Goal: Obtain resource: Obtain resource

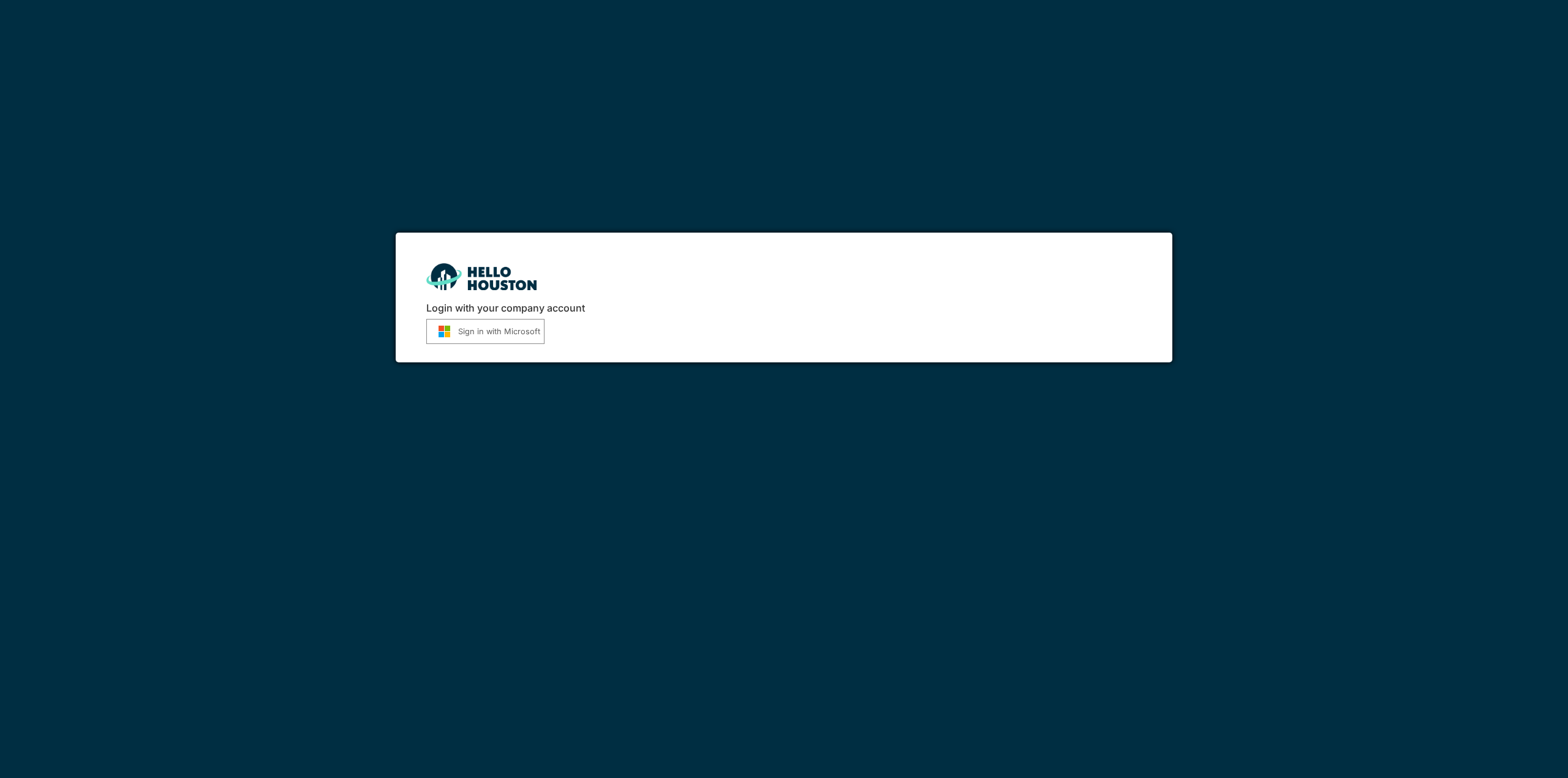
click at [522, 333] on button "Sign in with Microsoft" at bounding box center [486, 331] width 118 height 25
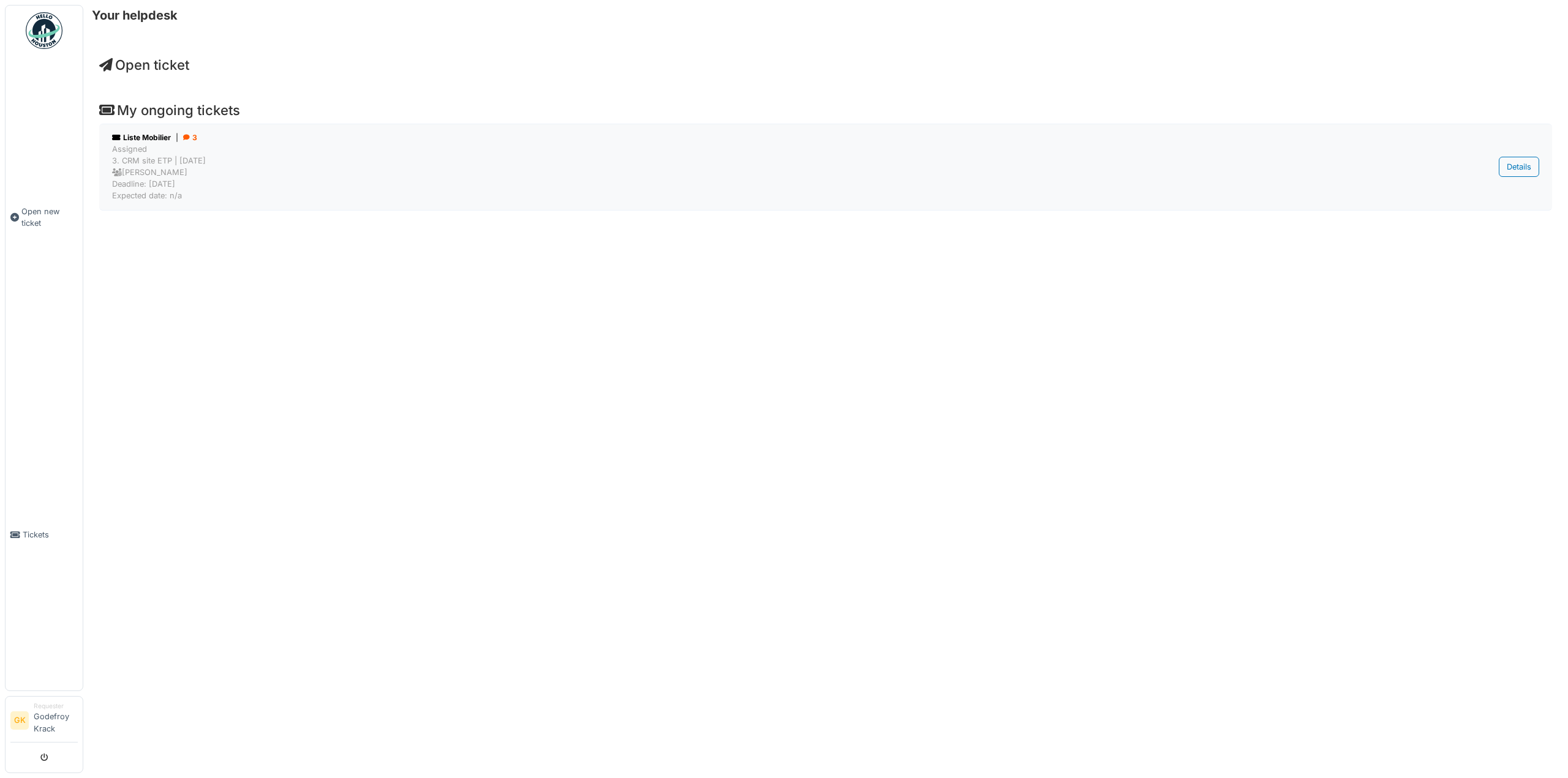
click at [164, 139] on div "Liste Mobilier | 3" at bounding box center [730, 137] width 1237 height 11
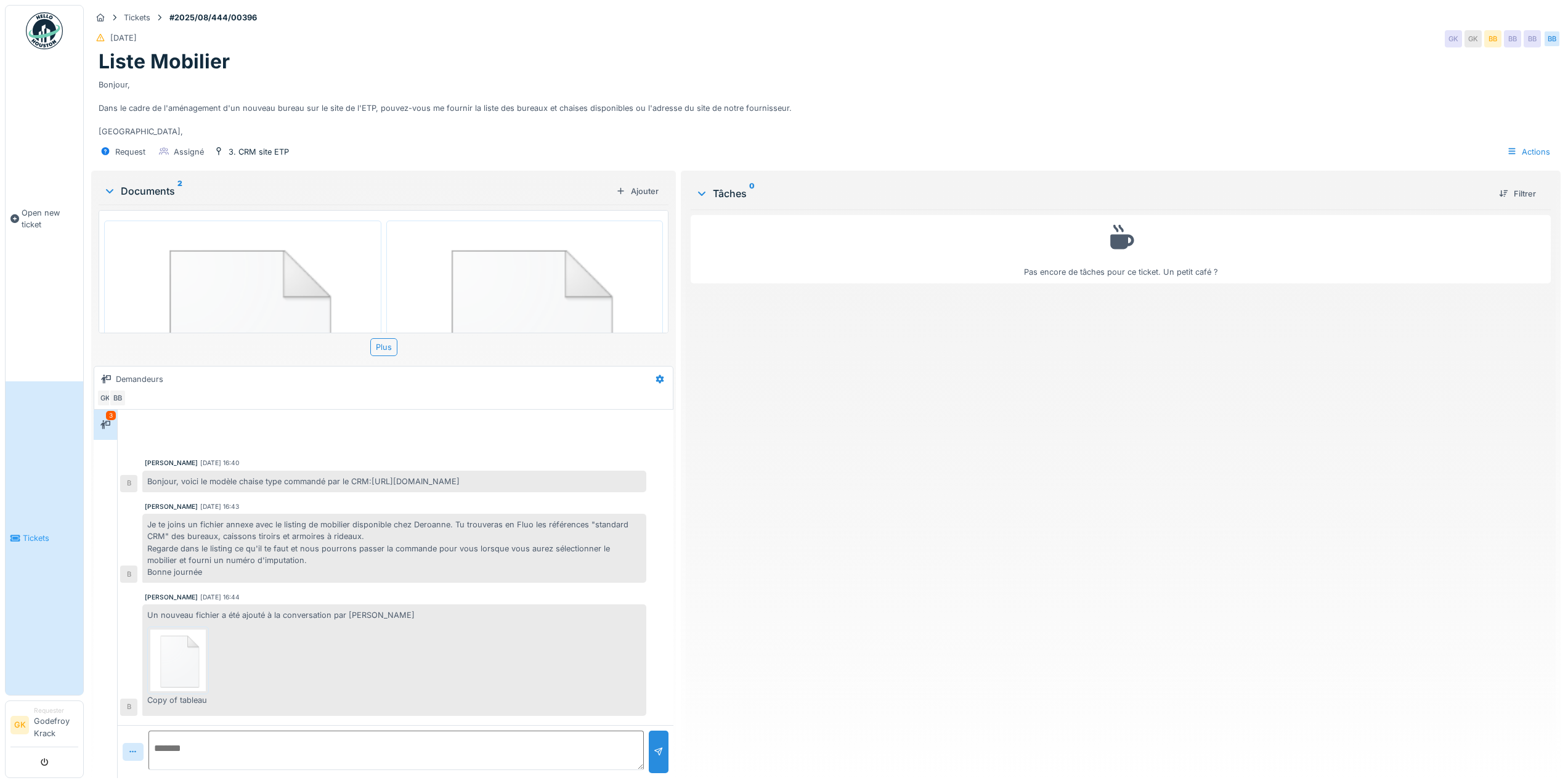
scroll to position [9, 0]
click at [292, 273] on img at bounding box center [243, 353] width 271 height 260
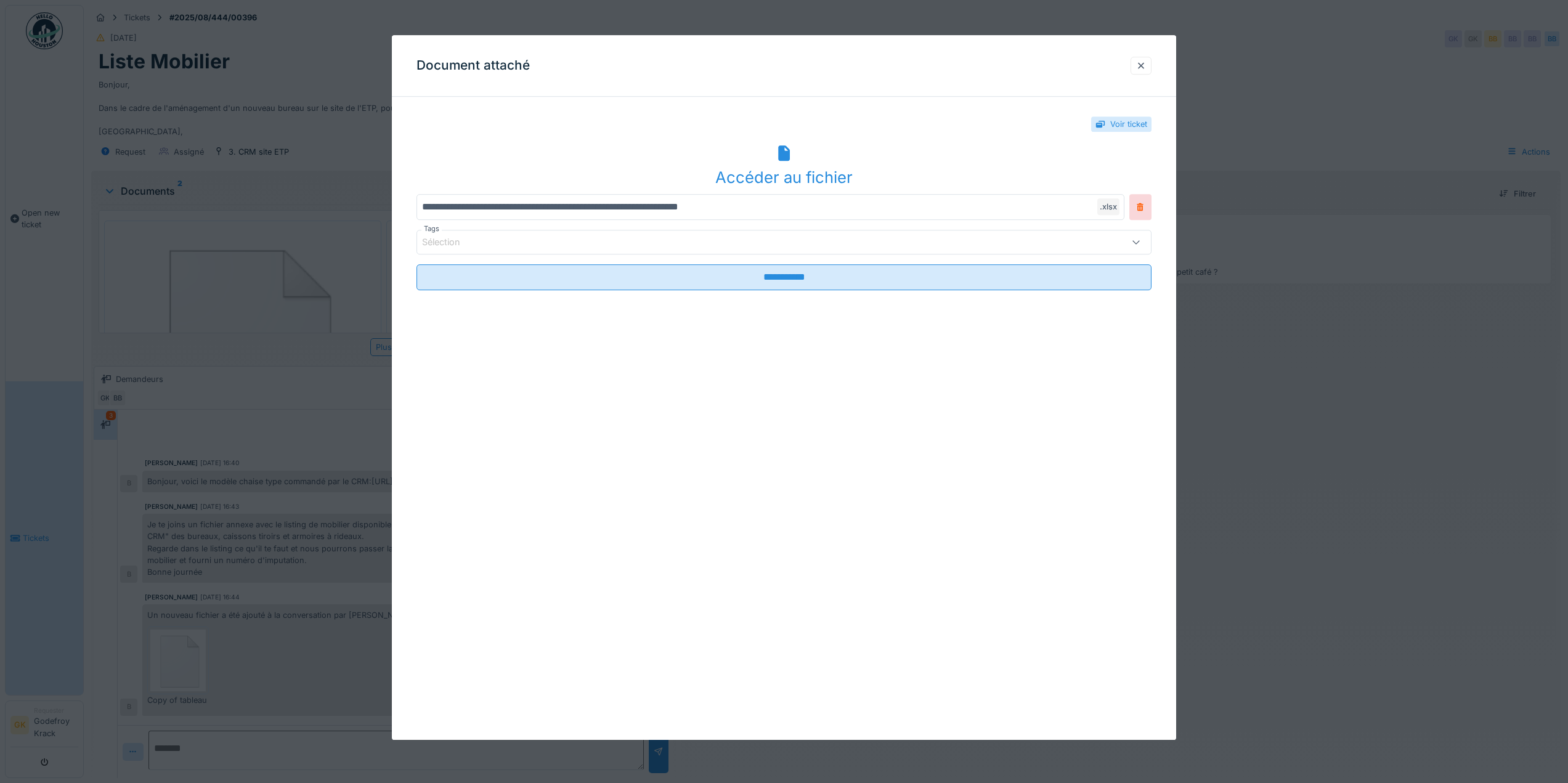
click at [817, 177] on div "Accéder au fichier" at bounding box center [783, 178] width 735 height 24
click at [1146, 61] on div at bounding box center [1142, 66] width 10 height 12
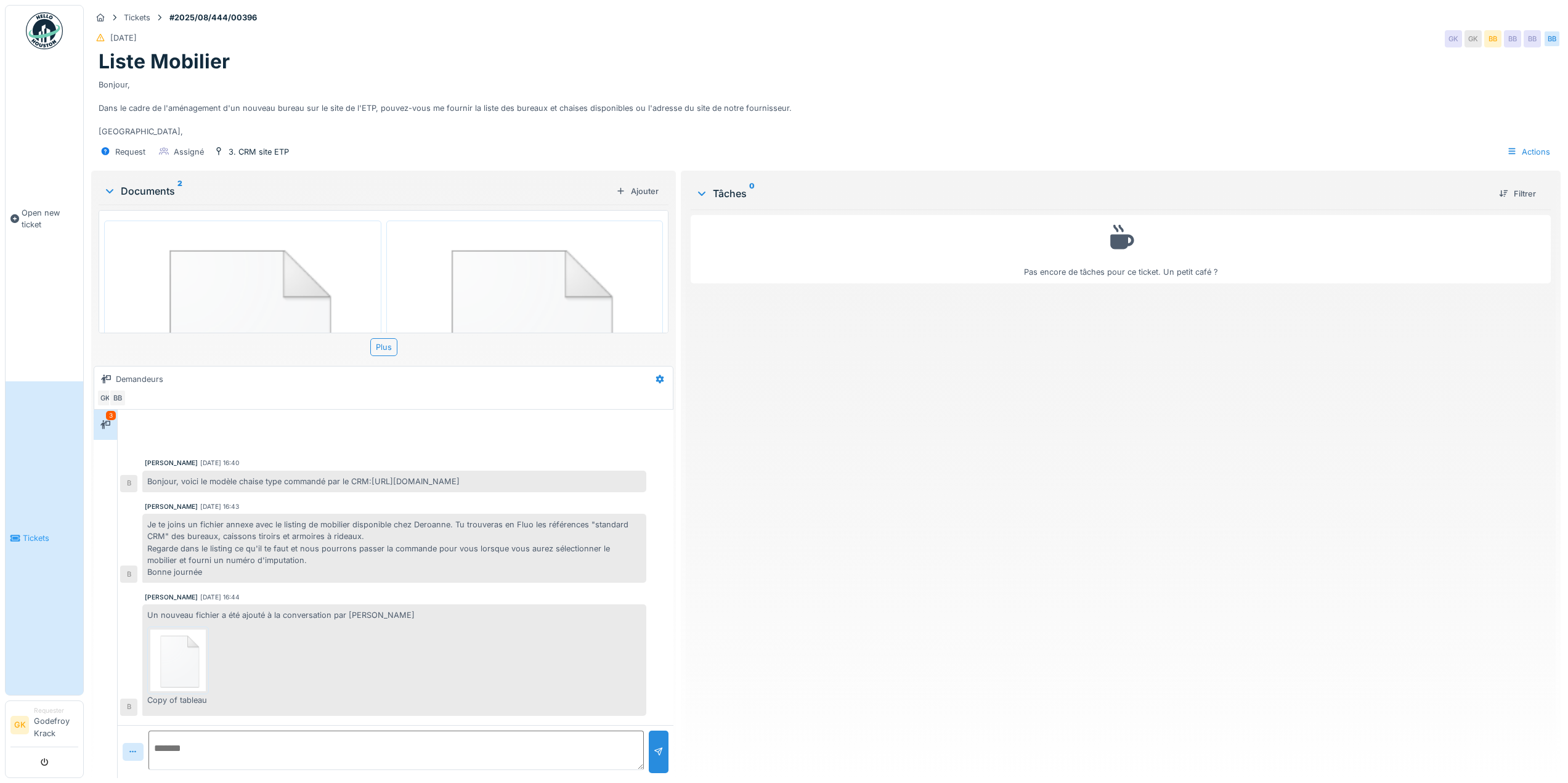
click at [306, 264] on img at bounding box center [243, 353] width 271 height 260
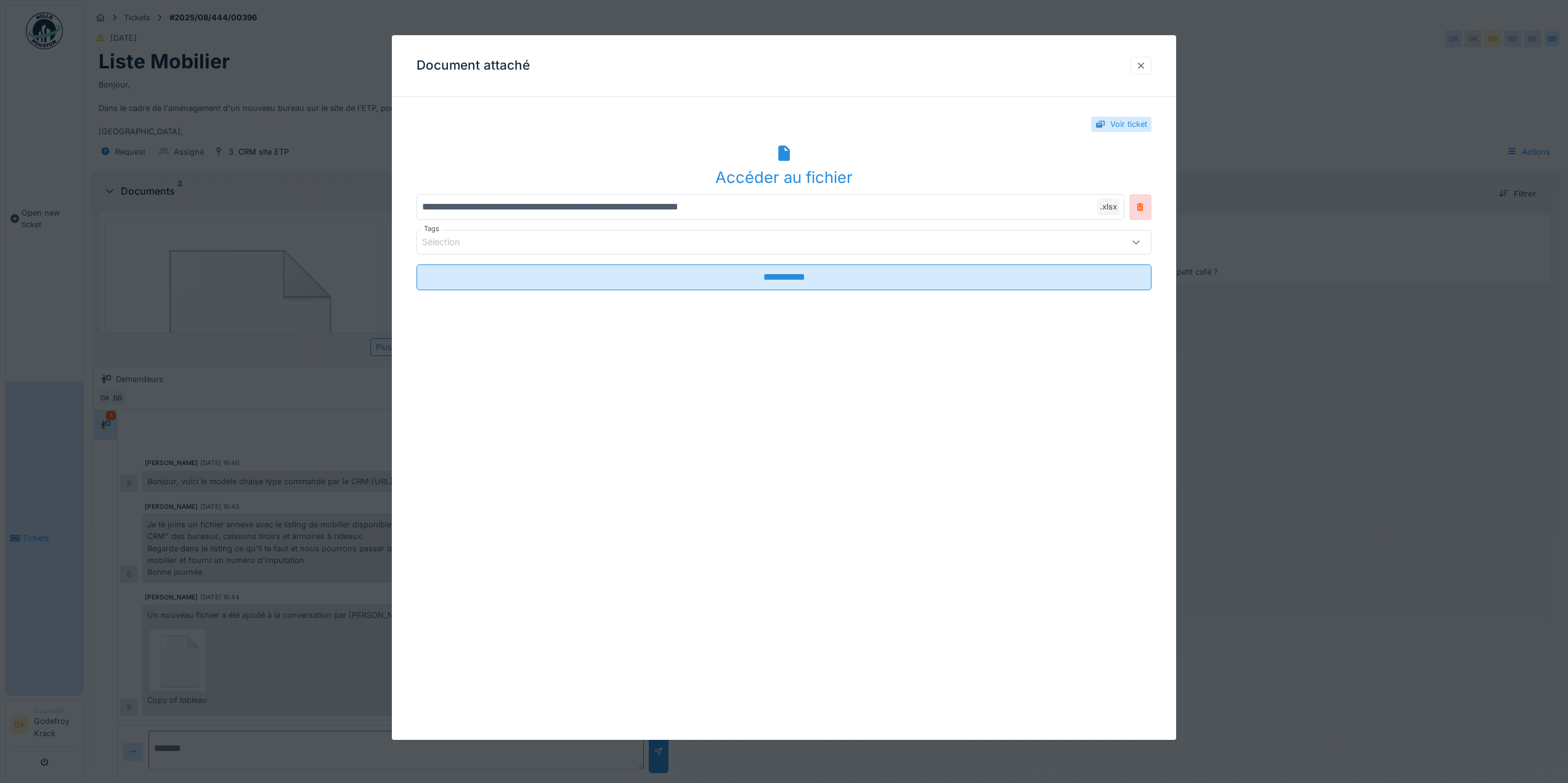
click at [1146, 62] on div at bounding box center [1142, 66] width 10 height 12
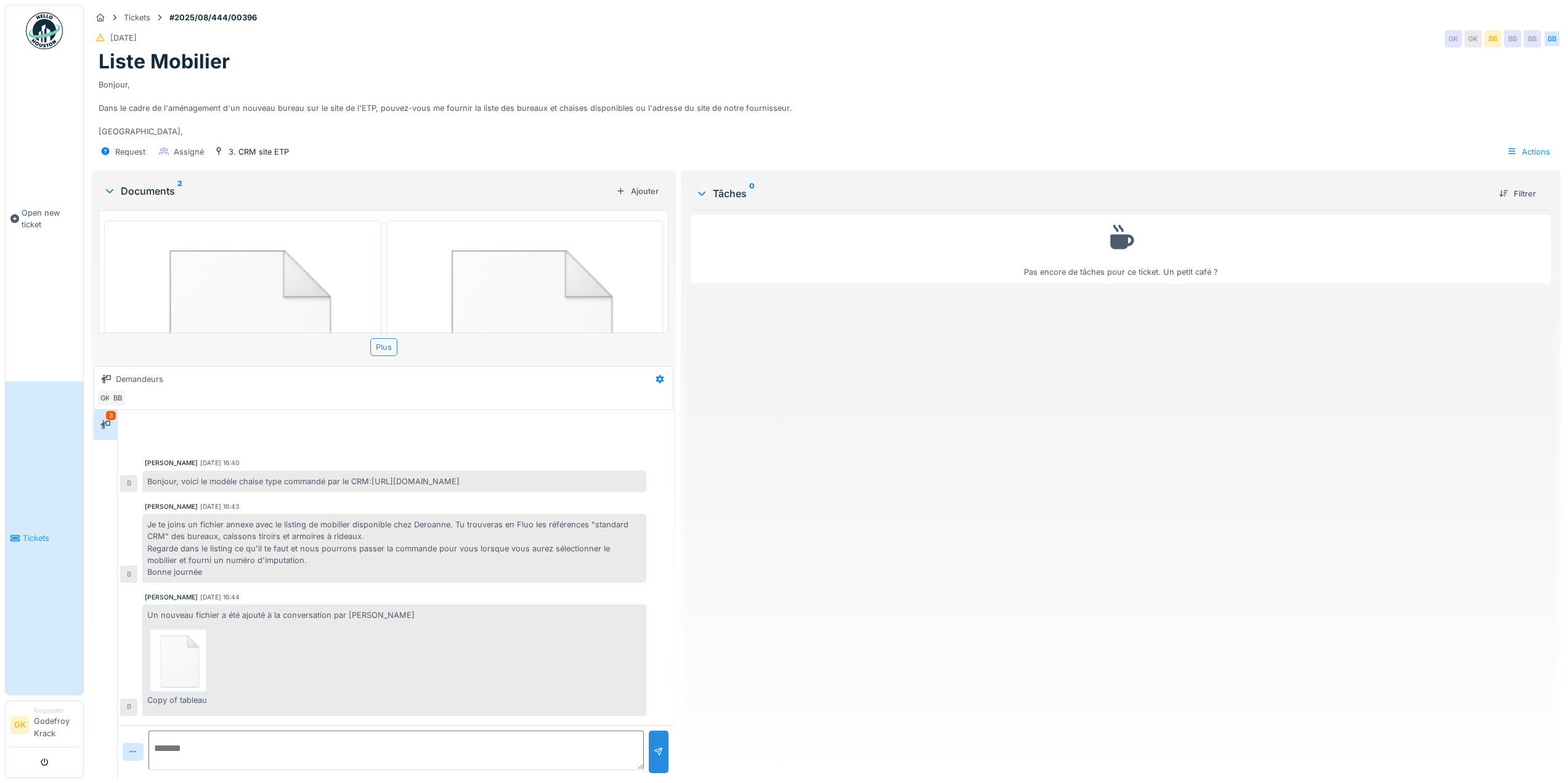
click at [514, 251] on img at bounding box center [524, 353] width 271 height 260
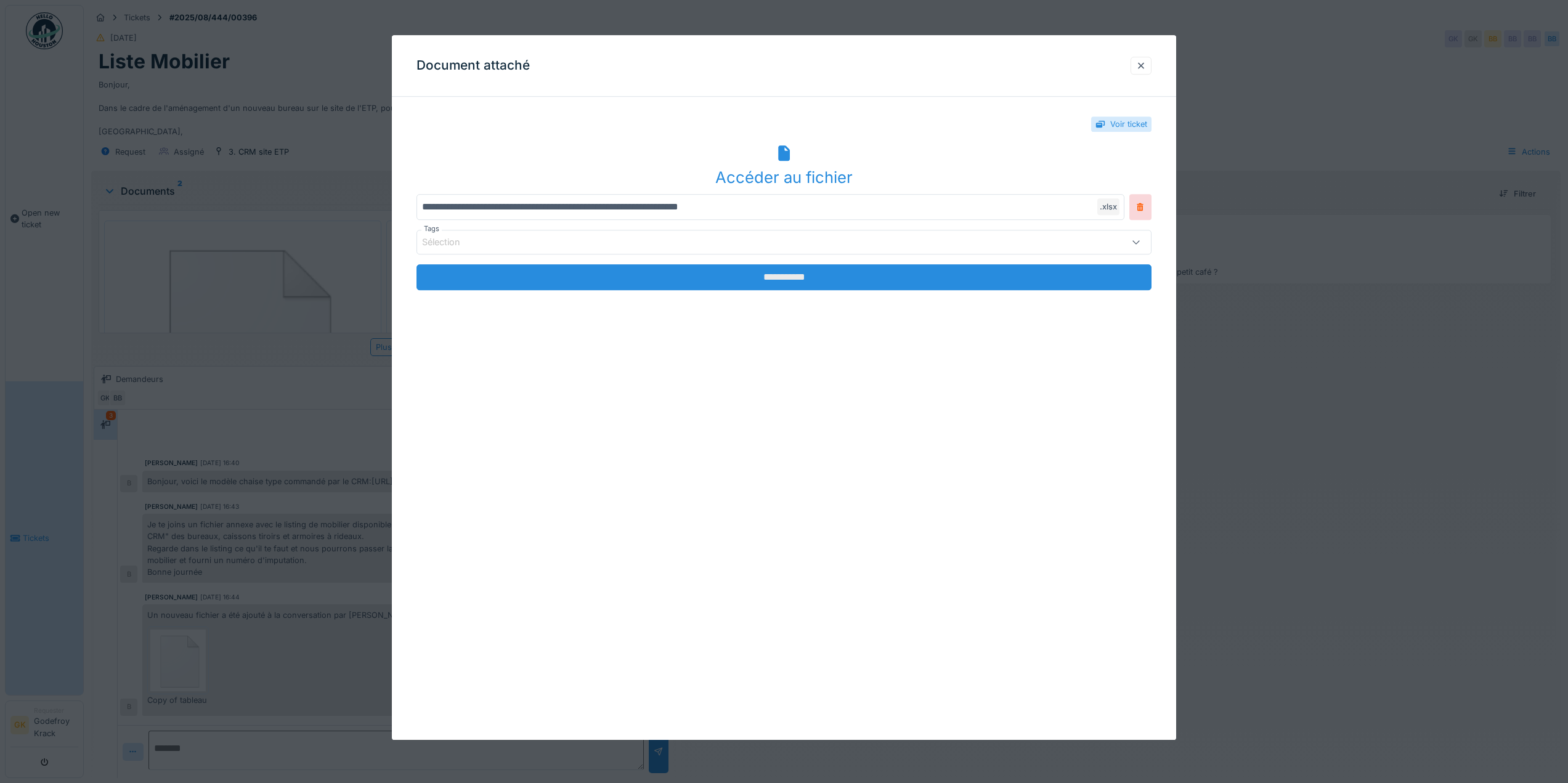
click at [810, 269] on input "**********" at bounding box center [783, 277] width 735 height 26
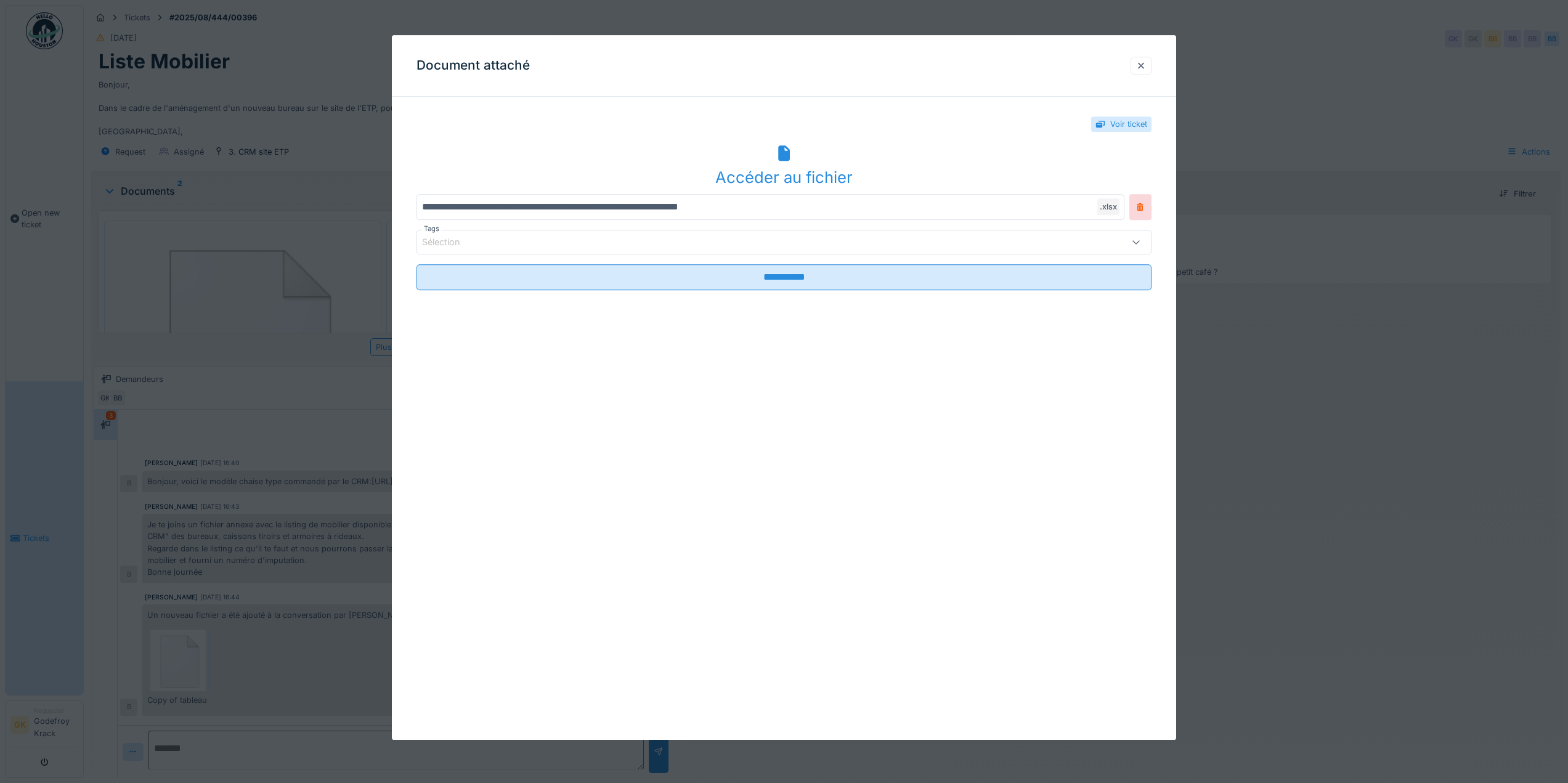
click at [802, 174] on div "Accéder au fichier" at bounding box center [783, 178] width 735 height 24
click at [1140, 61] on div at bounding box center [1141, 66] width 21 height 18
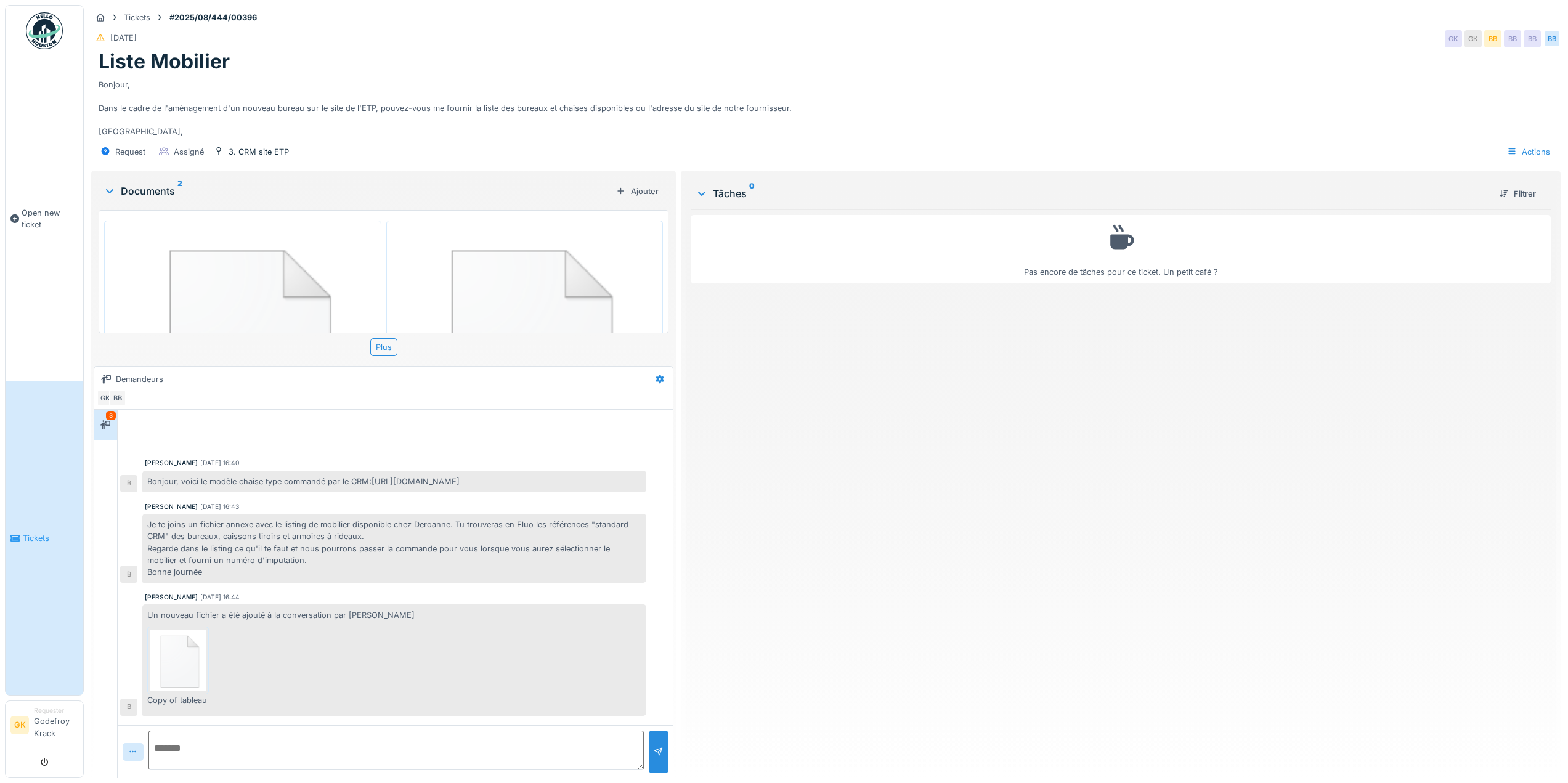
click at [243, 251] on img at bounding box center [243, 353] width 271 height 260
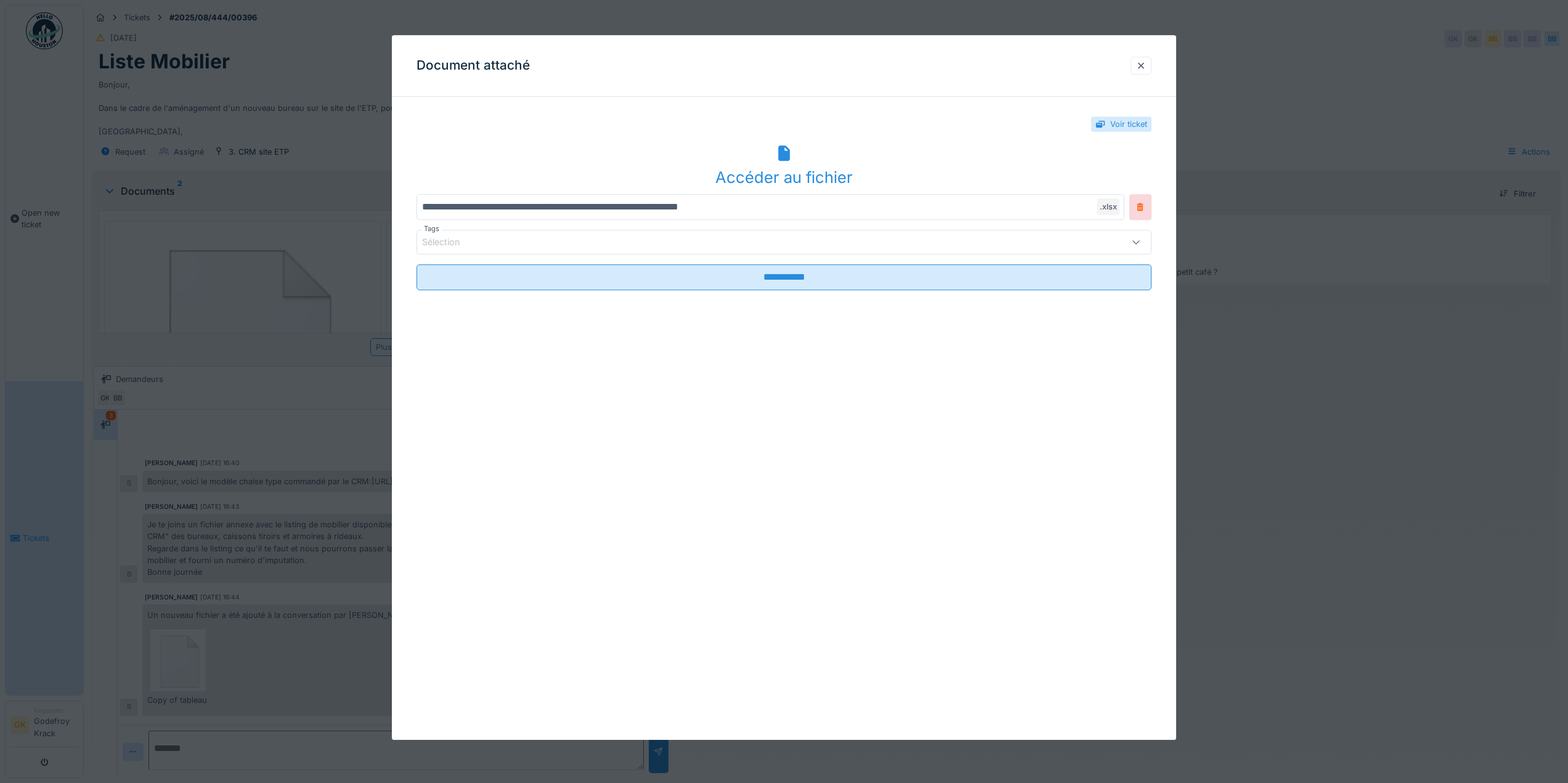
click at [797, 174] on div "Accéder au fichier" at bounding box center [783, 178] width 735 height 24
click at [770, 178] on div "Accéder au fichier" at bounding box center [783, 178] width 735 height 24
click at [1143, 60] on div at bounding box center [1142, 66] width 10 height 12
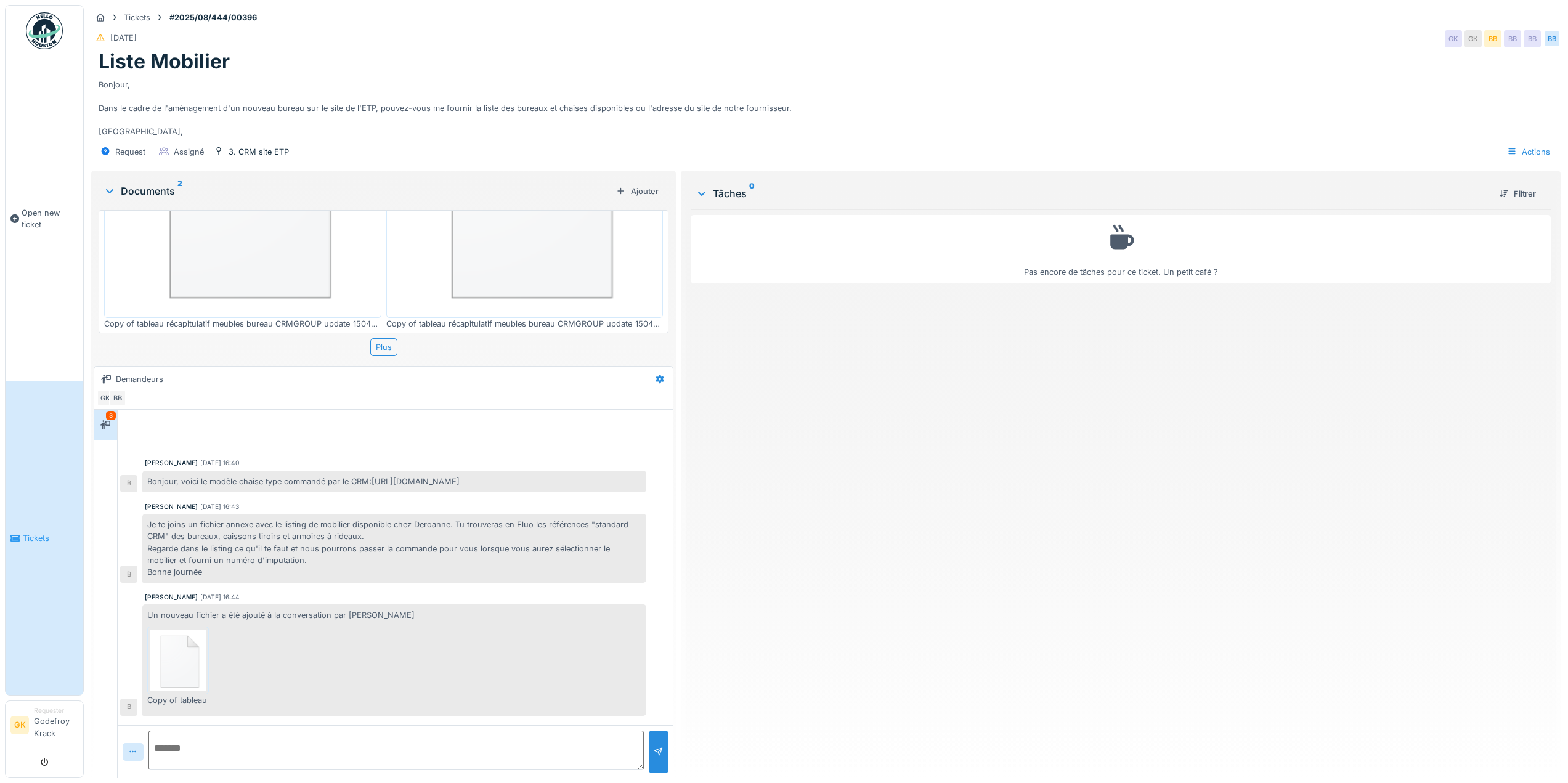
scroll to position [169, 0]
drag, startPoint x: 374, startPoint y: 461, endPoint x: 400, endPoint y: 464, distance: 26.2
click at [421, 471] on div "Bonjour, voici le modèle chaise type commandé par le CRM:[URL][DOMAIN_NAME]" at bounding box center [394, 481] width 504 height 21
drag, startPoint x: 371, startPoint y: 465, endPoint x: 587, endPoint y: 474, distance: 216.2
click at [606, 479] on div "Bonjour, voici le modèle chaise type commandé par le CRM:[URL][DOMAIN_NAME]" at bounding box center [394, 481] width 504 height 21
